Goal: Transaction & Acquisition: Purchase product/service

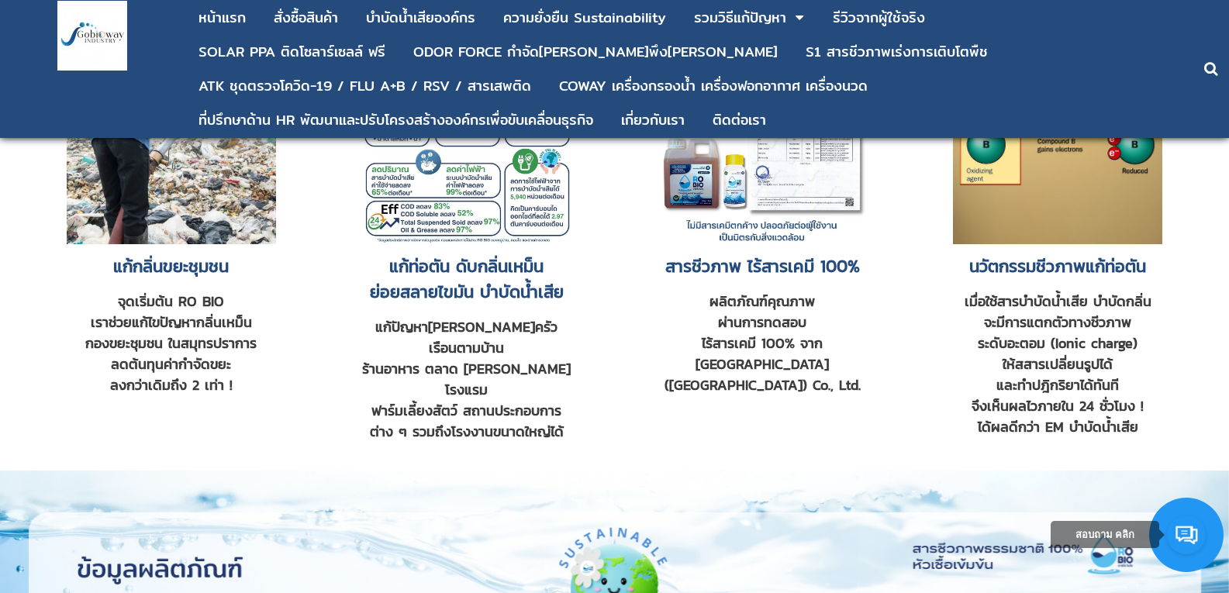
scroll to position [1095, 0]
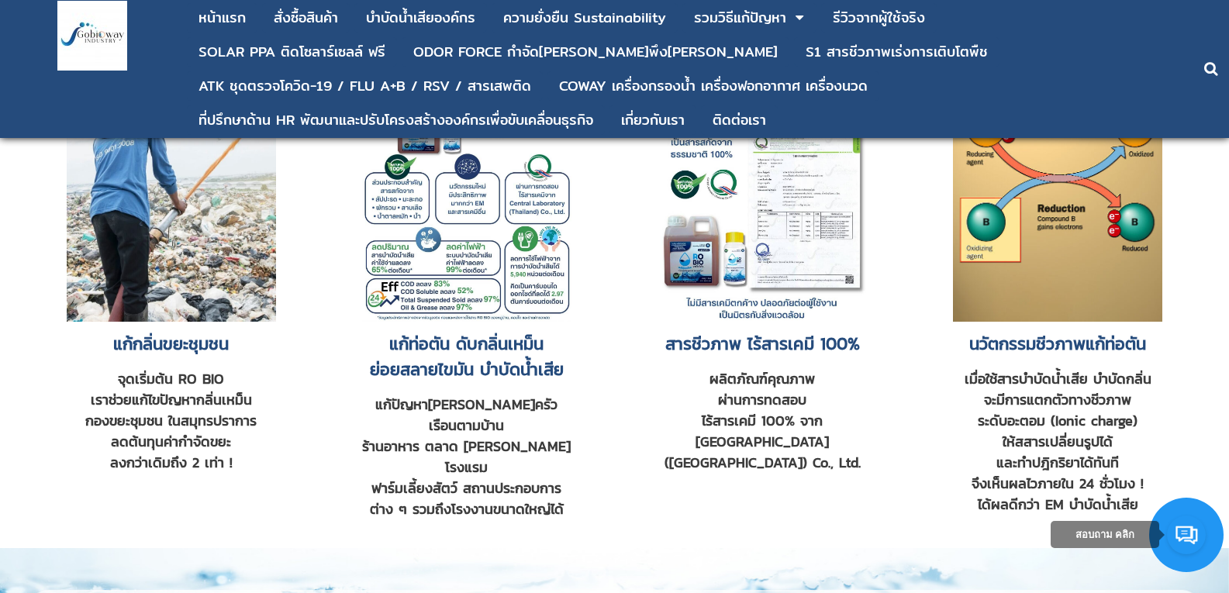
click at [533, 236] on img at bounding box center [466, 183] width 209 height 278
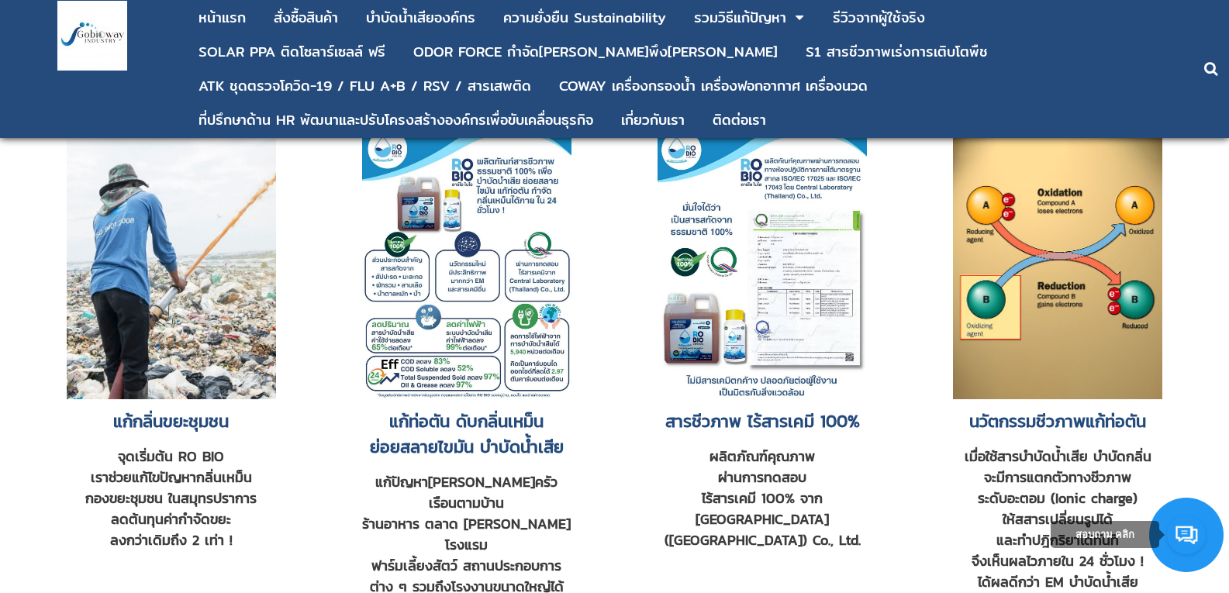
click at [710, 293] on img at bounding box center [762, 261] width 209 height 278
click at [432, 223] on img at bounding box center [466, 261] width 209 height 278
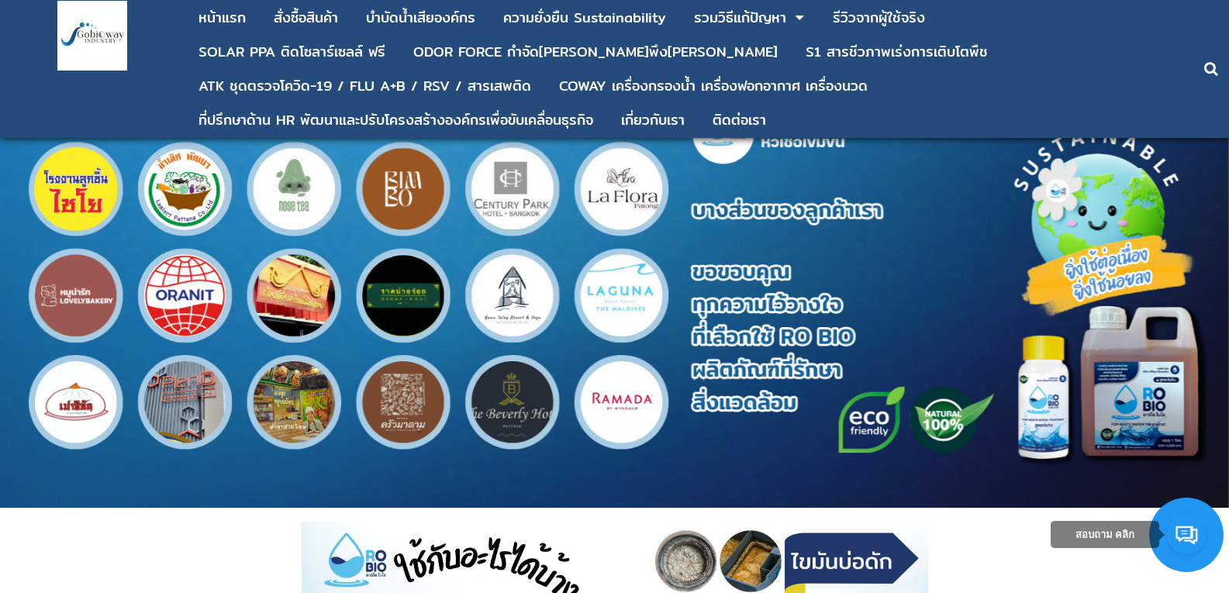
scroll to position [2258, 0]
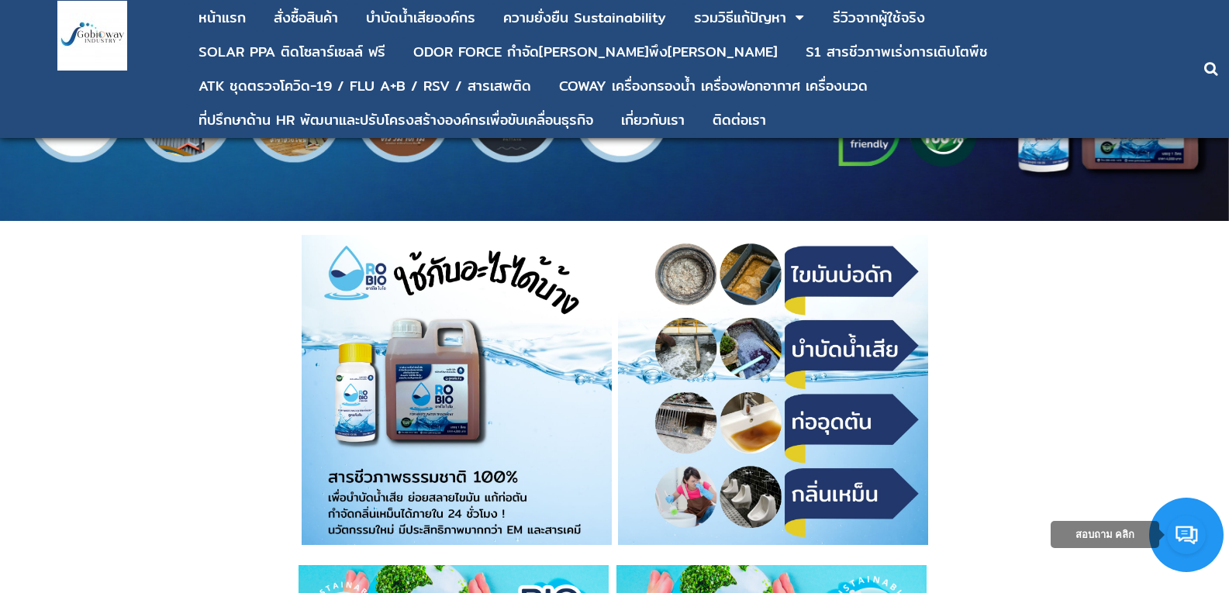
click at [434, 391] on img at bounding box center [457, 390] width 310 height 310
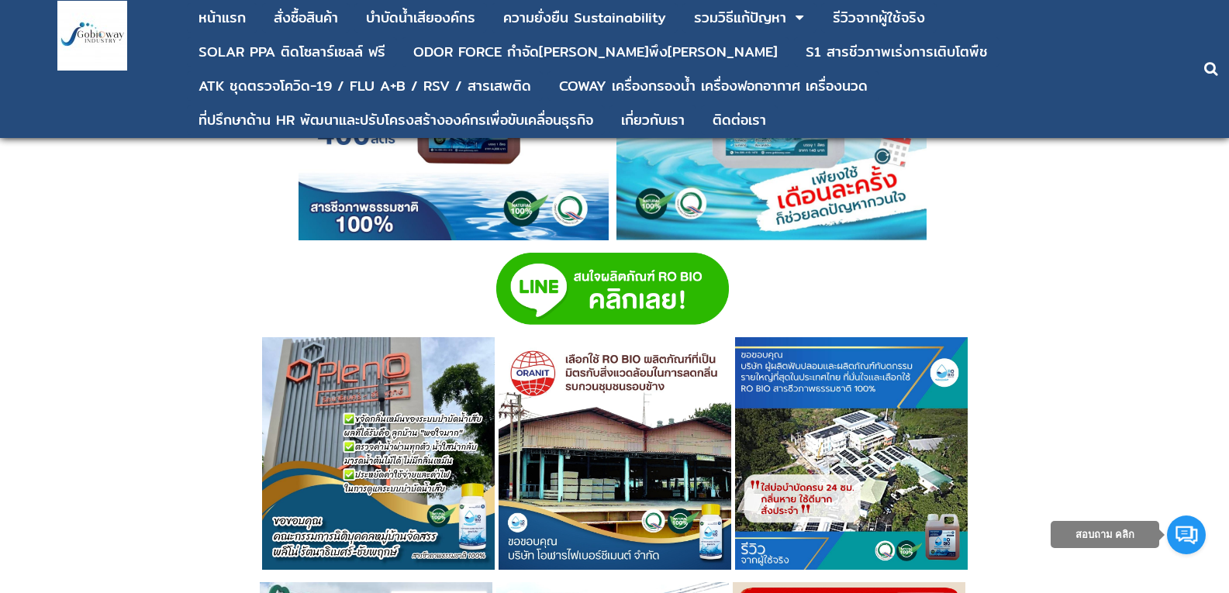
scroll to position [4351, 0]
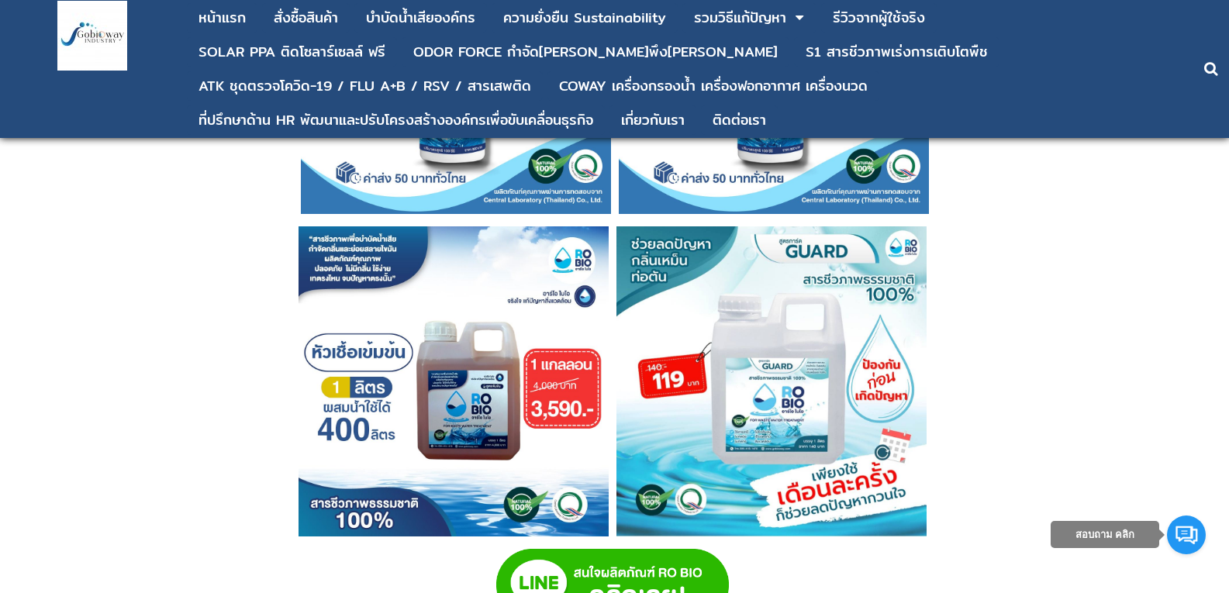
click at [473, 396] on img at bounding box center [454, 381] width 310 height 310
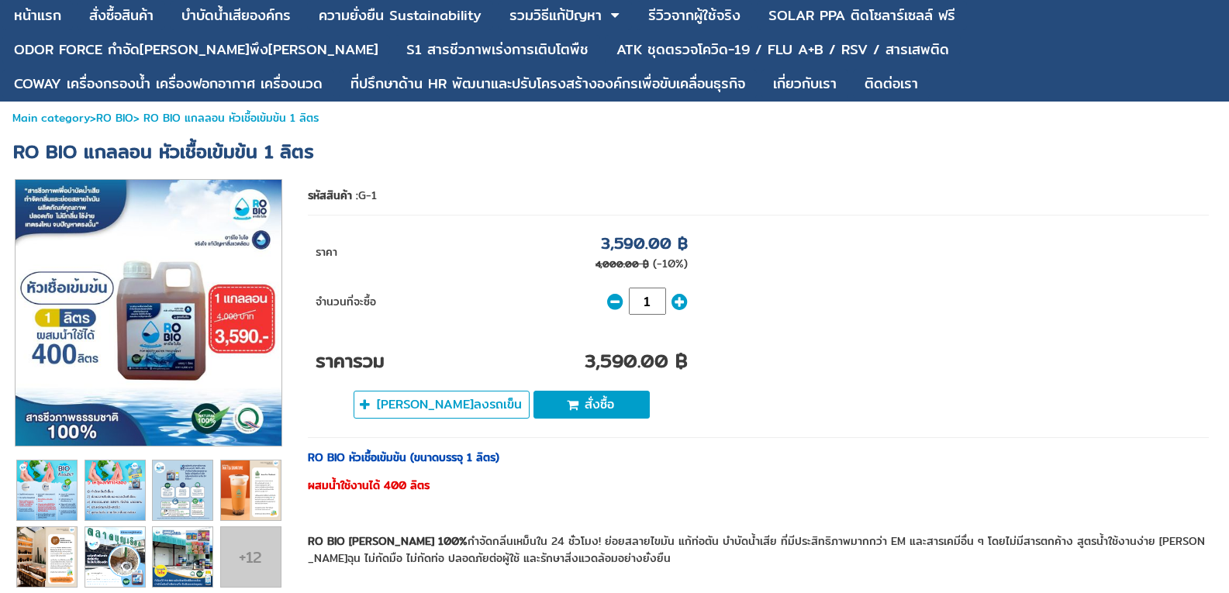
scroll to position [78, 0]
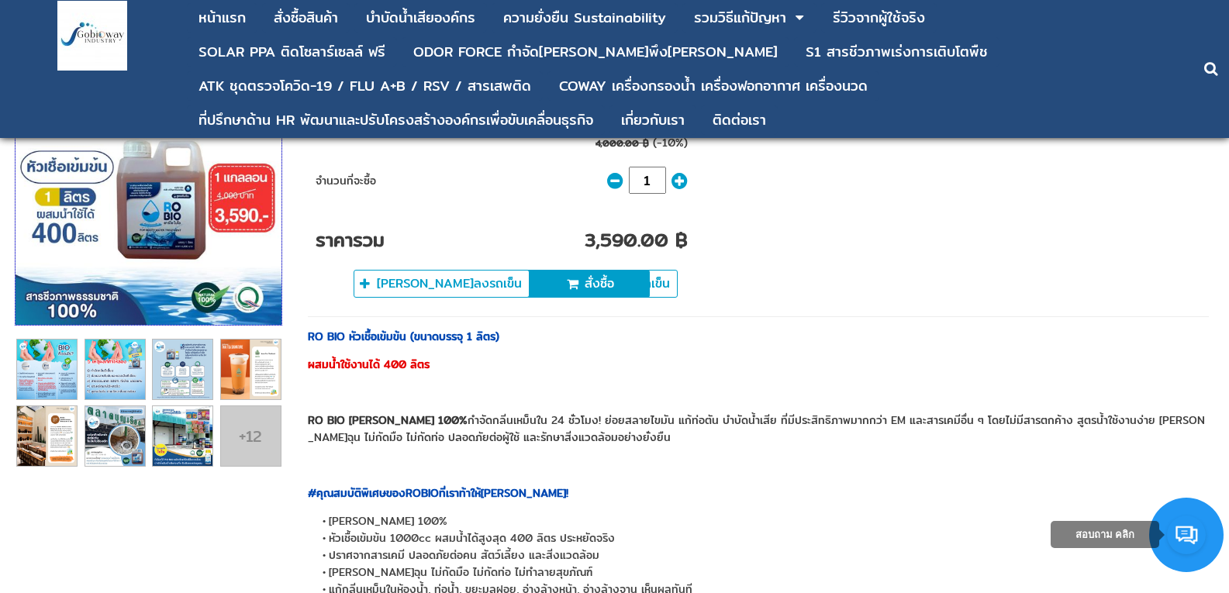
click at [163, 231] on img at bounding box center [149, 192] width 266 height 266
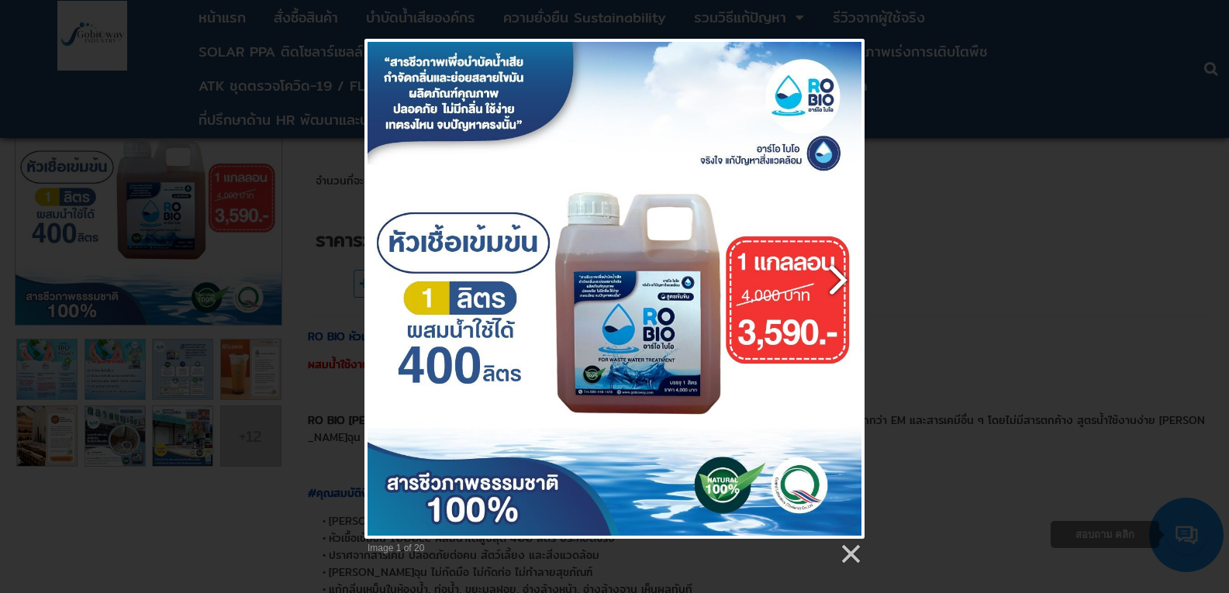
click at [575, 321] on link at bounding box center [704, 289] width 320 height 500
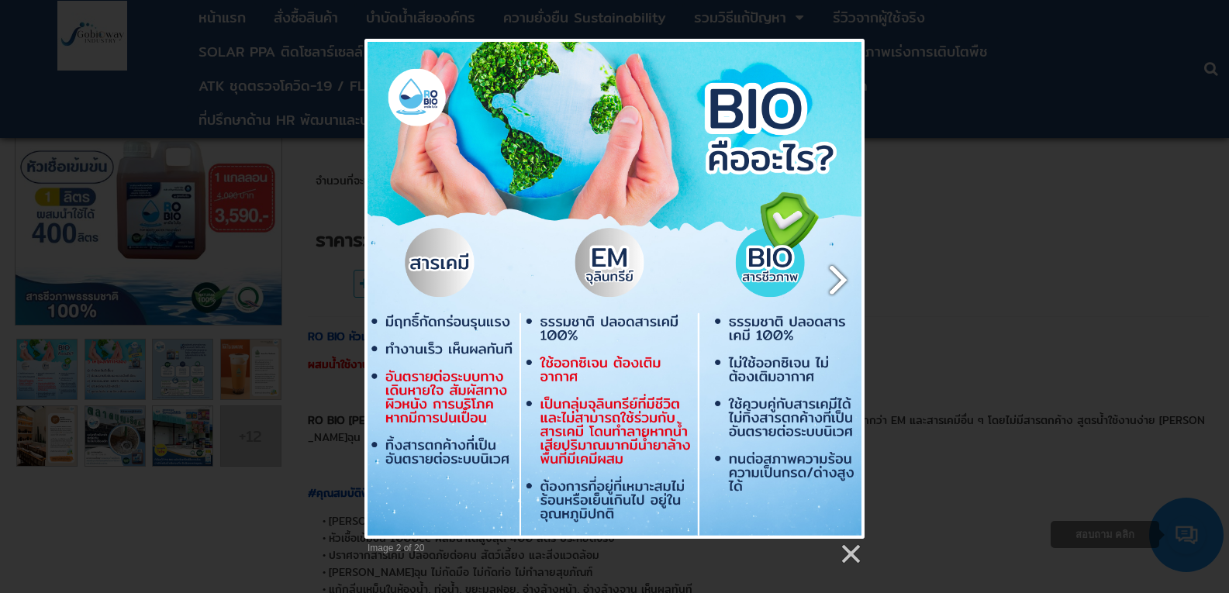
click at [575, 321] on link at bounding box center [704, 289] width 320 height 500
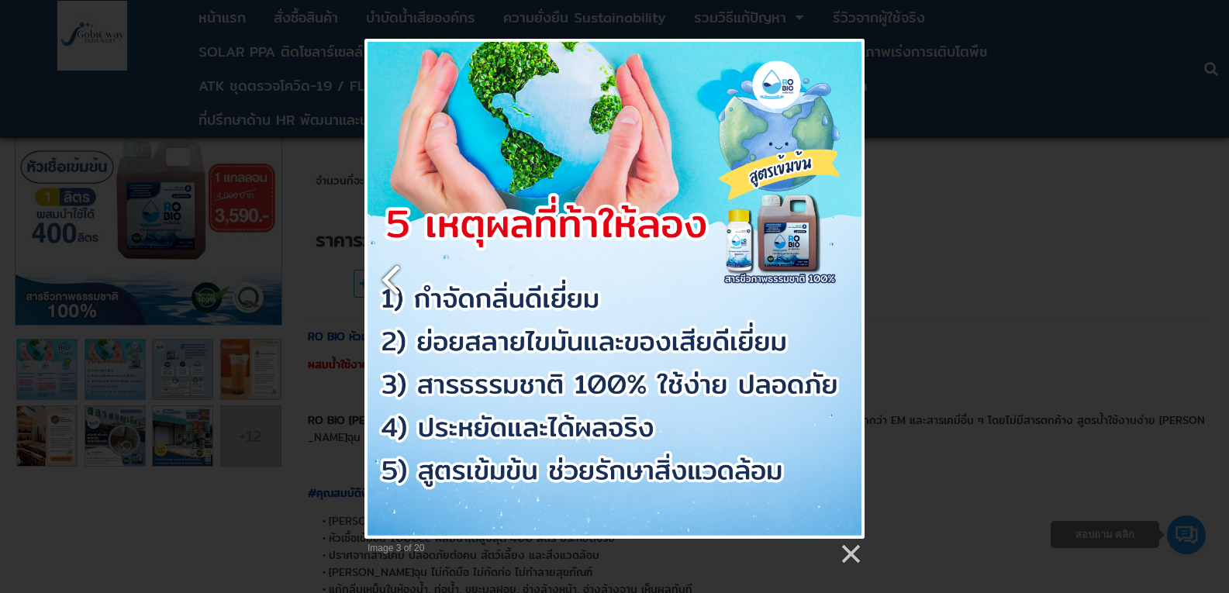
click at [387, 295] on link at bounding box center [449, 289] width 170 height 500
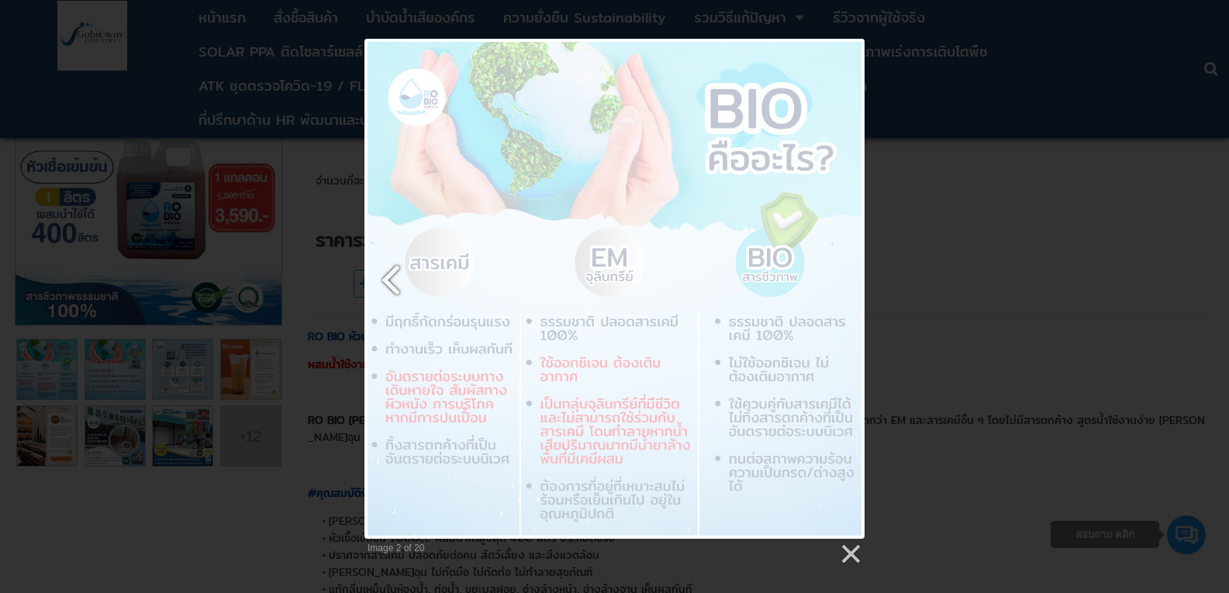
click at [387, 295] on link at bounding box center [449, 289] width 170 height 500
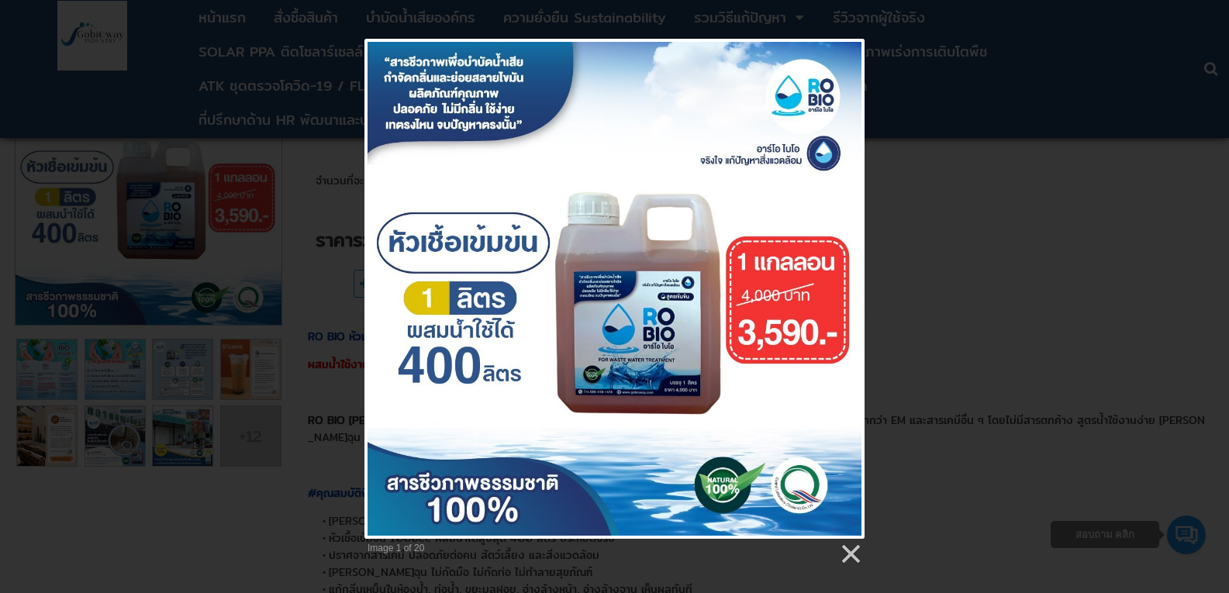
click at [1013, 93] on div "Image 1 of 20" at bounding box center [614, 302] width 1229 height 527
